Goal: Information Seeking & Learning: Learn about a topic

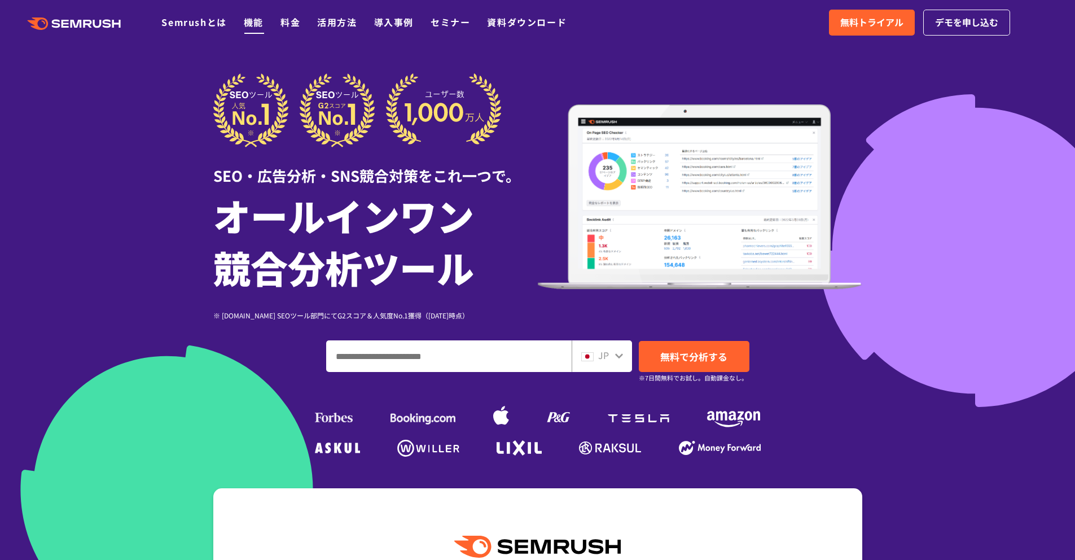
click at [253, 20] on link "機能" at bounding box center [254, 22] width 20 height 14
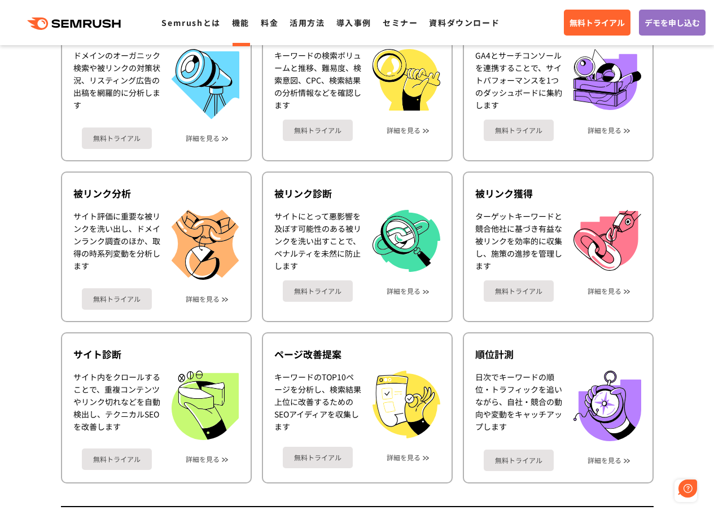
scroll to position [490, 0]
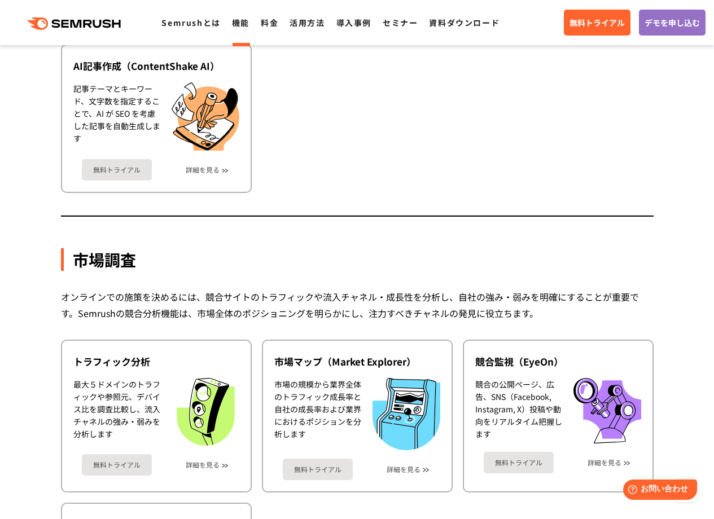
scroll to position [1435, 0]
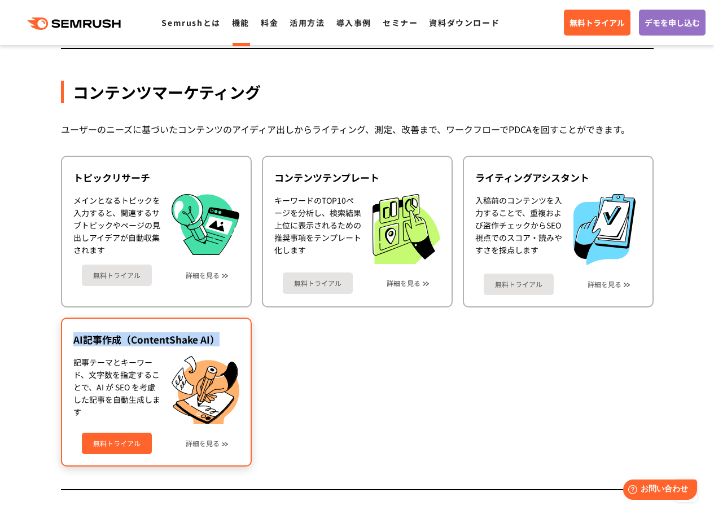
drag, startPoint x: 282, startPoint y: 341, endPoint x: 73, endPoint y: 344, distance: 208.8
click at [73, 344] on ul "トピックリサーチ メインとなるトピックを入力すると、関連するサブトピックやページの見出しアイデアが自動収集されます 無料トライアル 詳細を見る コンテンツテン…" at bounding box center [357, 311] width 592 height 311
copy div "AI記事作成（ContentShake AI）"
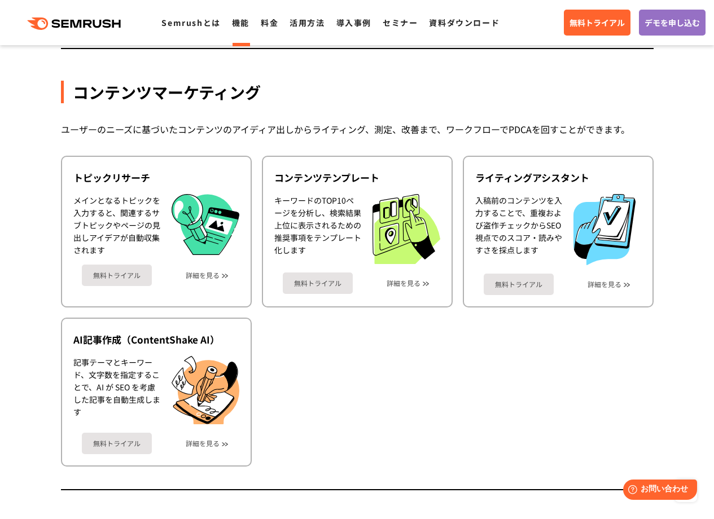
click at [458, 372] on ul "トピックリサーチ メインとなるトピックを入力すると、関連するサブトピックやページの見出しアイデアが自動収集されます 無料トライアル 詳細を見る コンテンツテン…" at bounding box center [357, 311] width 592 height 311
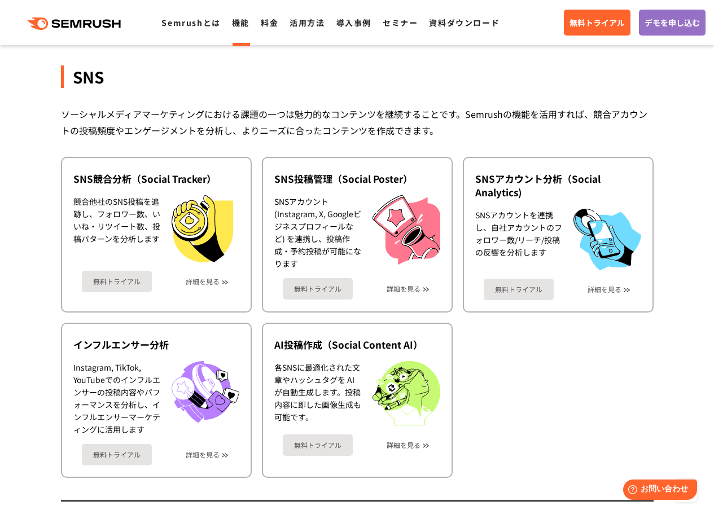
scroll to position [2401, 0]
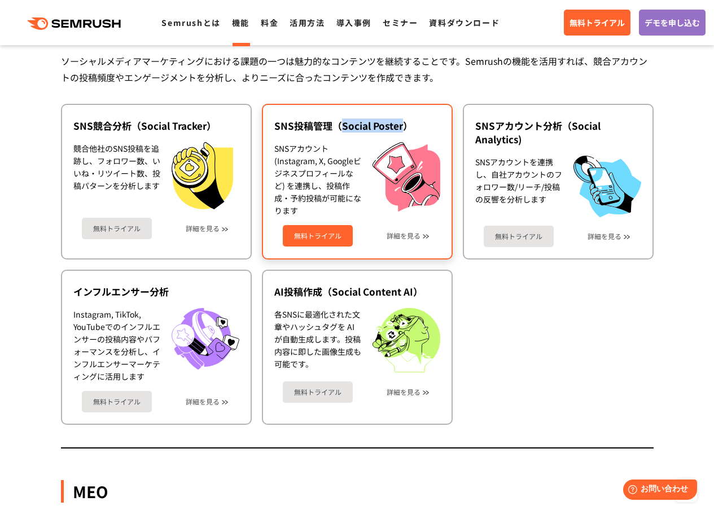
drag, startPoint x: 341, startPoint y: 127, endPoint x: 401, endPoint y: 128, distance: 60.4
click at [401, 130] on div "SNS投稿管理（Social Poster）" at bounding box center [357, 126] width 166 height 14
copy div "Social Poster"
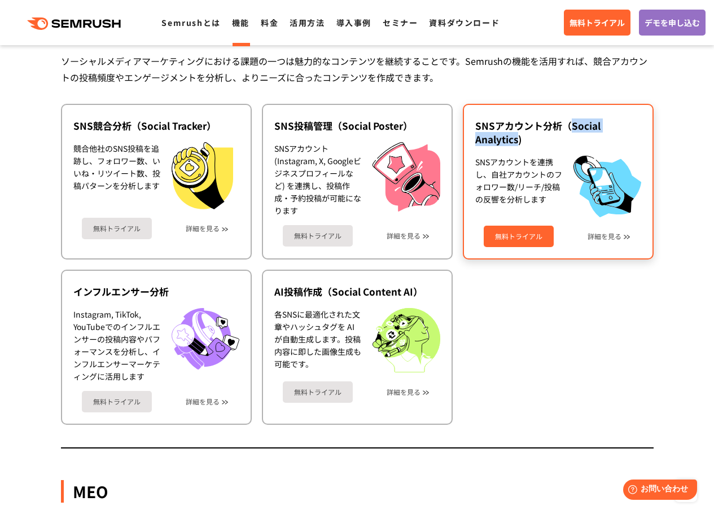
drag, startPoint x: 573, startPoint y: 122, endPoint x: 520, endPoint y: 139, distance: 56.0
click at [519, 139] on div "SNSアカウント分析（Social Analytics)" at bounding box center [558, 132] width 166 height 27
copy div "Social Analytics"
drag, startPoint x: 558, startPoint y: 124, endPoint x: 477, endPoint y: 120, distance: 80.8
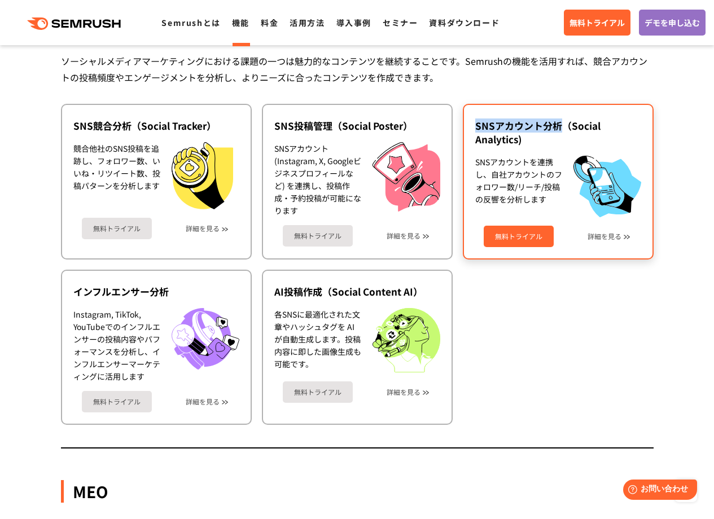
click at [476, 120] on div "SNSアカウント分析（Social Analytics)" at bounding box center [558, 132] width 166 height 27
copy div "SNSアカウント分析"
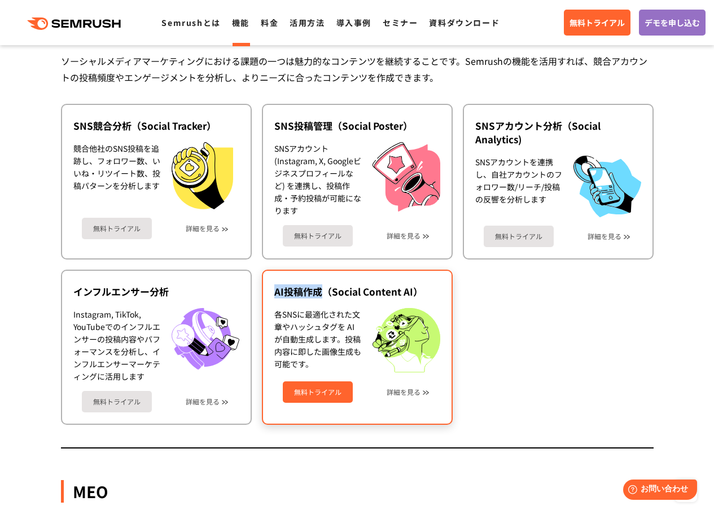
drag, startPoint x: 276, startPoint y: 292, endPoint x: 320, endPoint y: 295, distance: 44.1
click at [320, 295] on div "AI投稿作成（Social Content AI）" at bounding box center [357, 292] width 166 height 14
copy div "AI投稿作成"
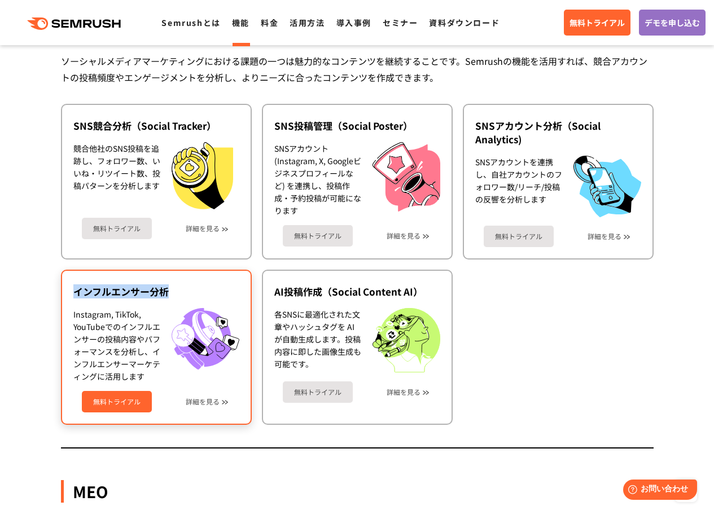
drag, startPoint x: 95, startPoint y: 291, endPoint x: 170, endPoint y: 295, distance: 75.2
click at [173, 295] on div "インフルエンサー分析" at bounding box center [156, 292] width 166 height 14
copy div "インフルエンサー分析"
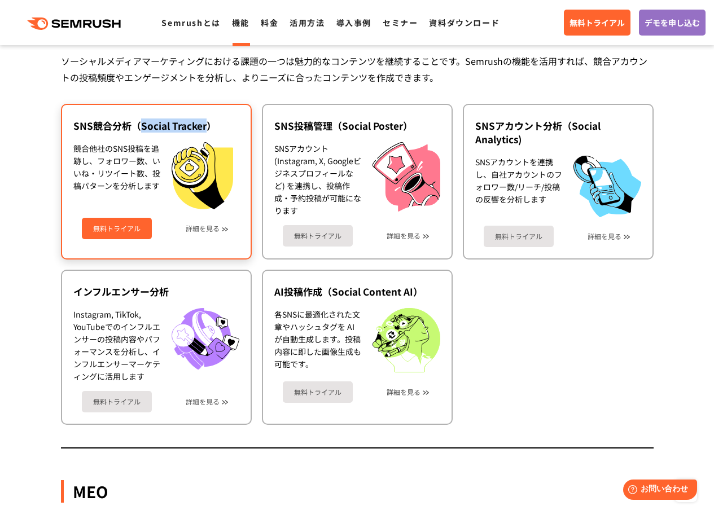
drag, startPoint x: 141, startPoint y: 128, endPoint x: 204, endPoint y: 125, distance: 63.2
click at [205, 125] on div "SNS競合分析（Social Tracker）" at bounding box center [156, 126] width 166 height 14
copy div "Social Tracker"
drag, startPoint x: 84, startPoint y: 128, endPoint x: 143, endPoint y: 135, distance: 59.1
click at [130, 125] on div "SNS競合分析（Social Tracker）" at bounding box center [156, 126] width 166 height 14
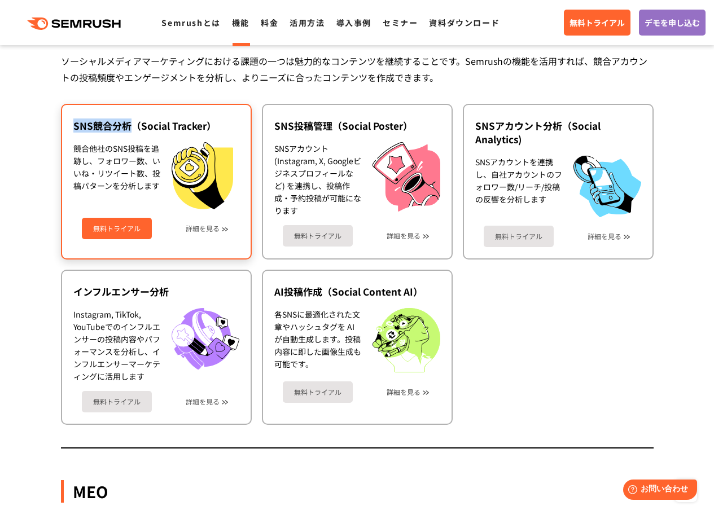
copy div "SNS競合分析"
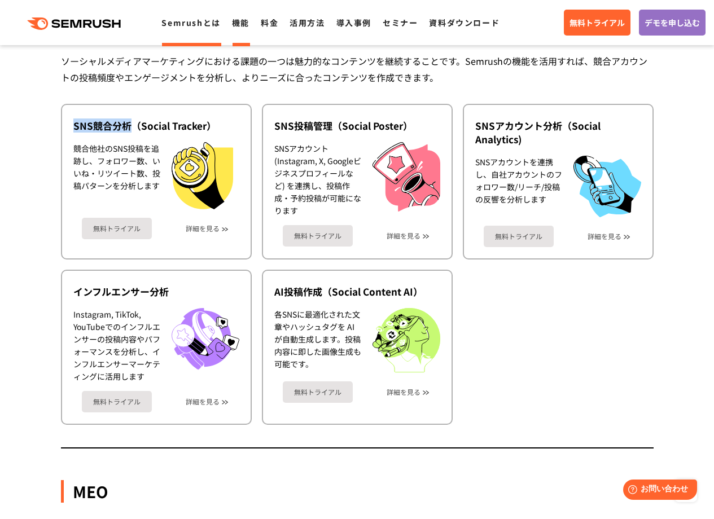
click at [183, 25] on link "Semrushとは" at bounding box center [190, 22] width 59 height 11
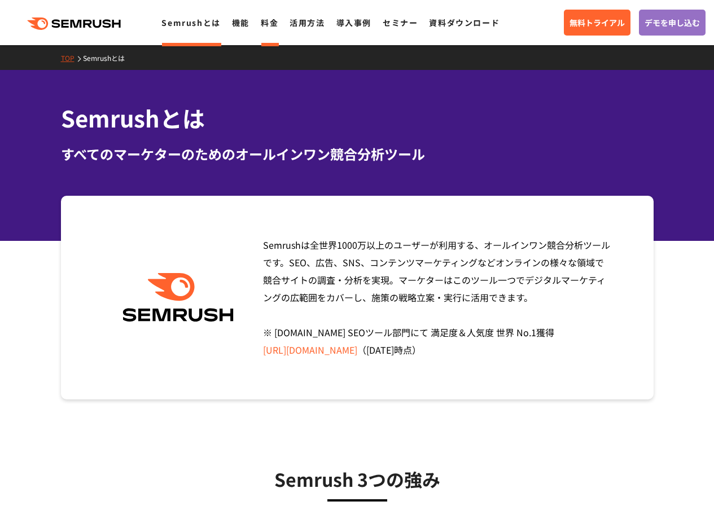
click at [273, 26] on link "料金" at bounding box center [269, 22] width 17 height 11
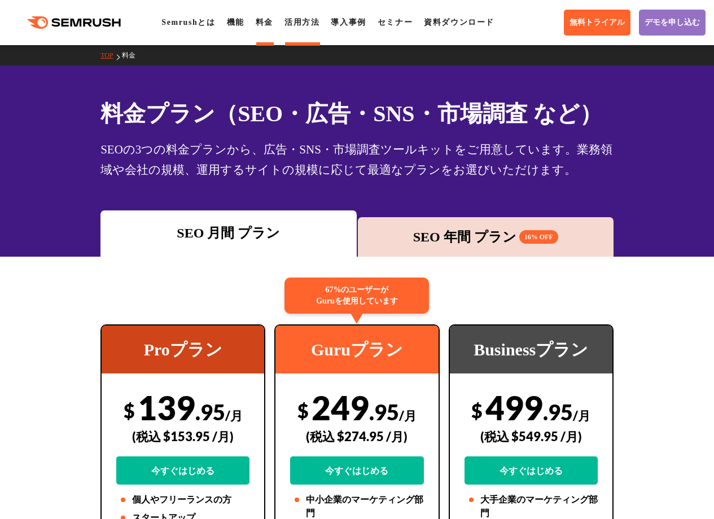
click at [310, 25] on link "活用方法" at bounding box center [301, 22] width 35 height 8
click at [363, 25] on link "導入事例" at bounding box center [348, 22] width 35 height 8
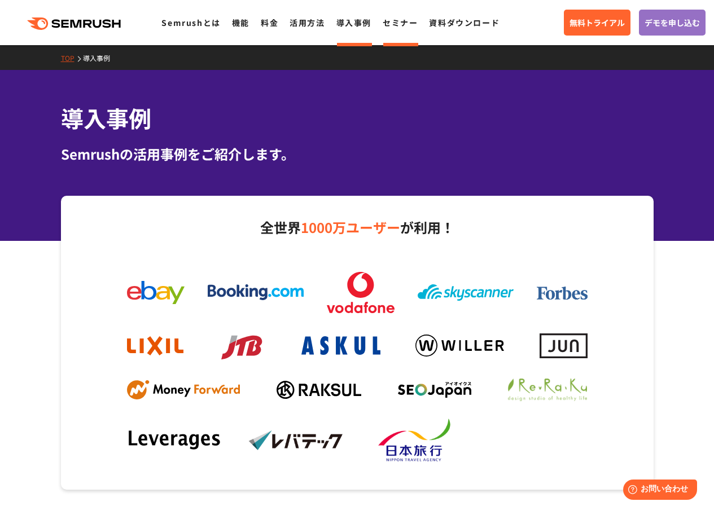
click at [399, 25] on link "セミナー" at bounding box center [400, 22] width 35 height 11
